Goal: Task Accomplishment & Management: Manage account settings

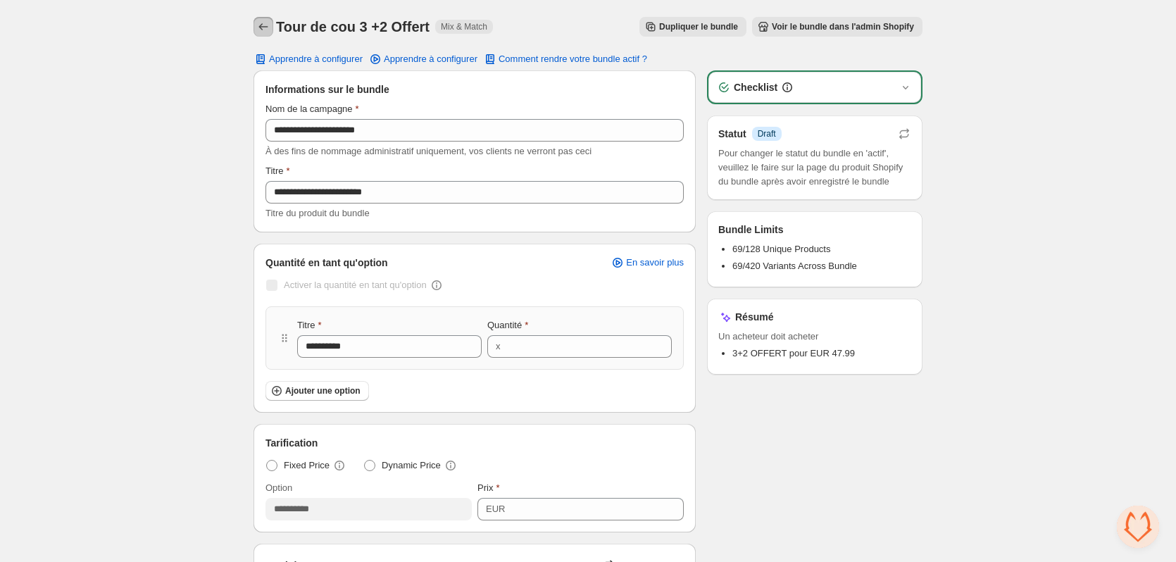
click at [271, 28] on button "Back" at bounding box center [263, 27] width 20 height 20
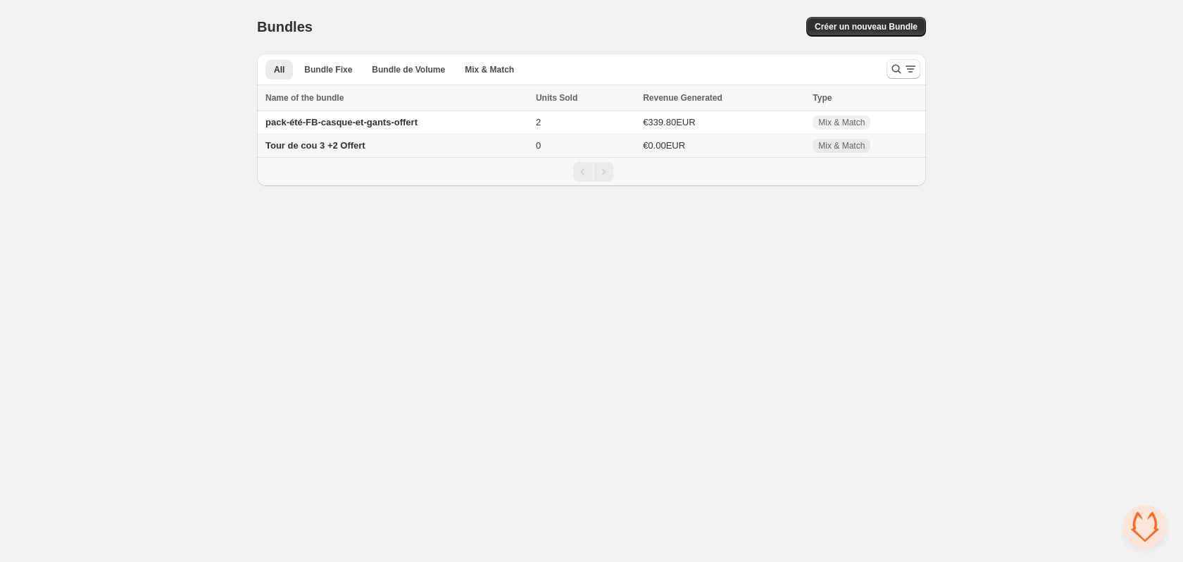
click at [396, 148] on td "Tour de cou 3 +2 Offert" at bounding box center [394, 145] width 275 height 23
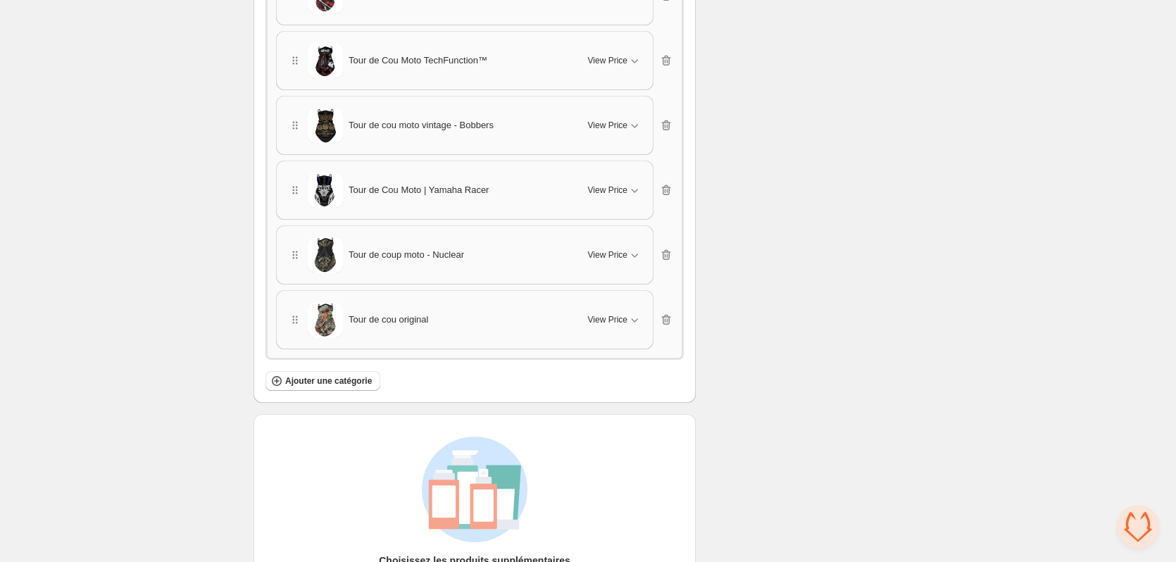
scroll to position [4846, 0]
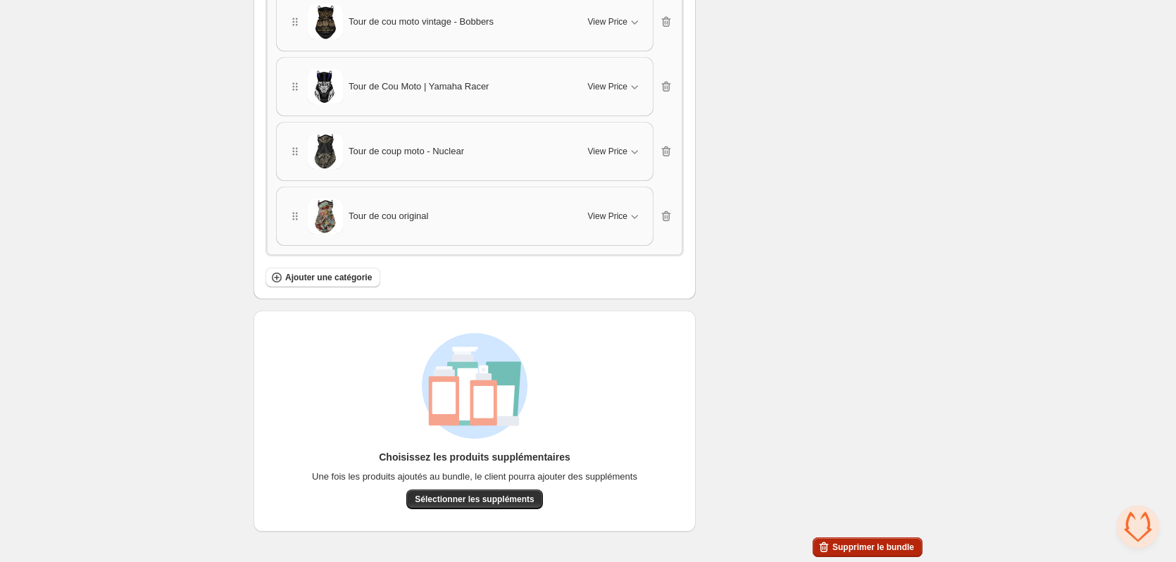
click at [855, 540] on button "Supprimer le bundle" at bounding box center [867, 547] width 110 height 20
